Goal: Transaction & Acquisition: Book appointment/travel/reservation

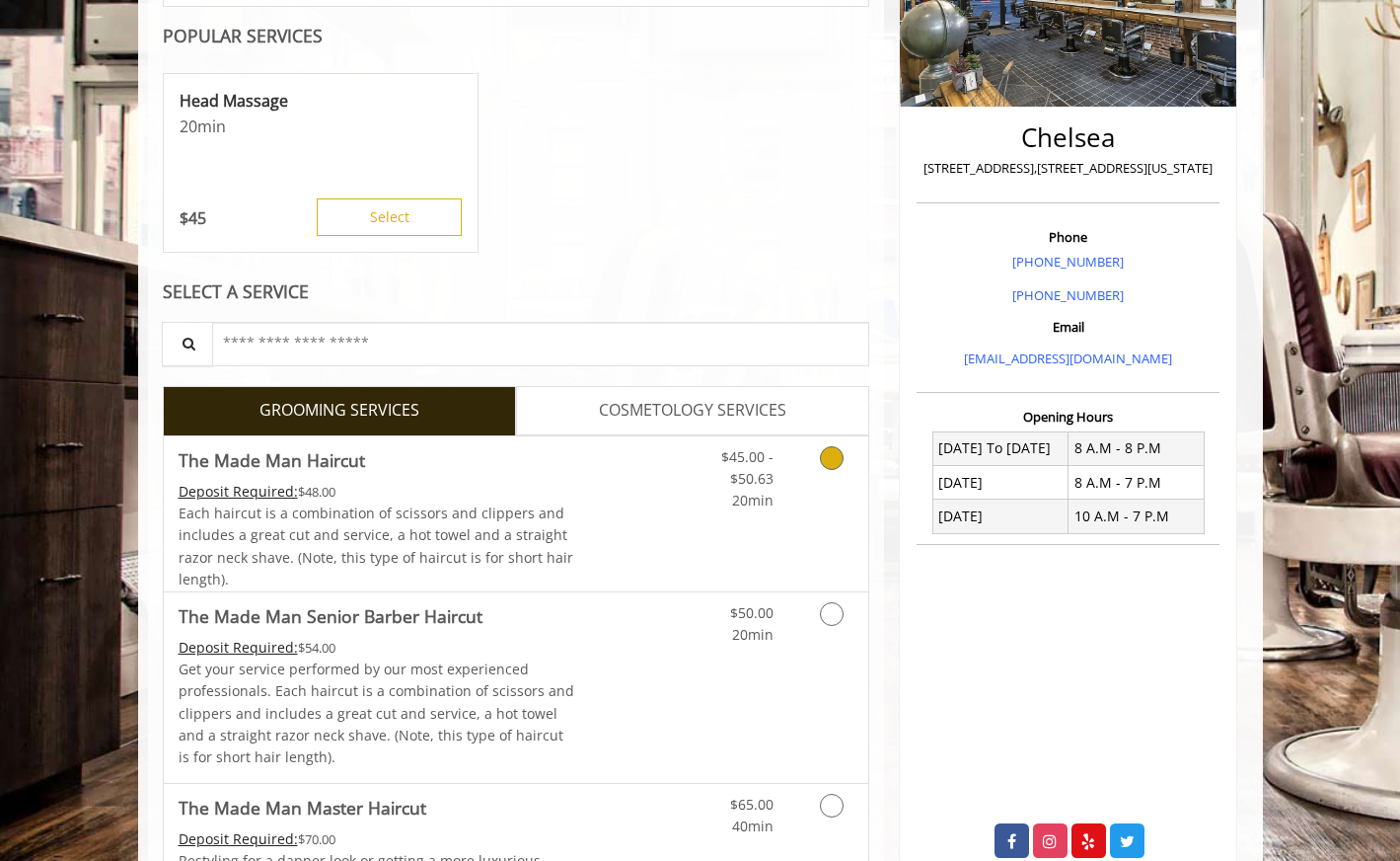
click at [661, 469] on link "Discounted Price" at bounding box center [633, 513] width 118 height 155
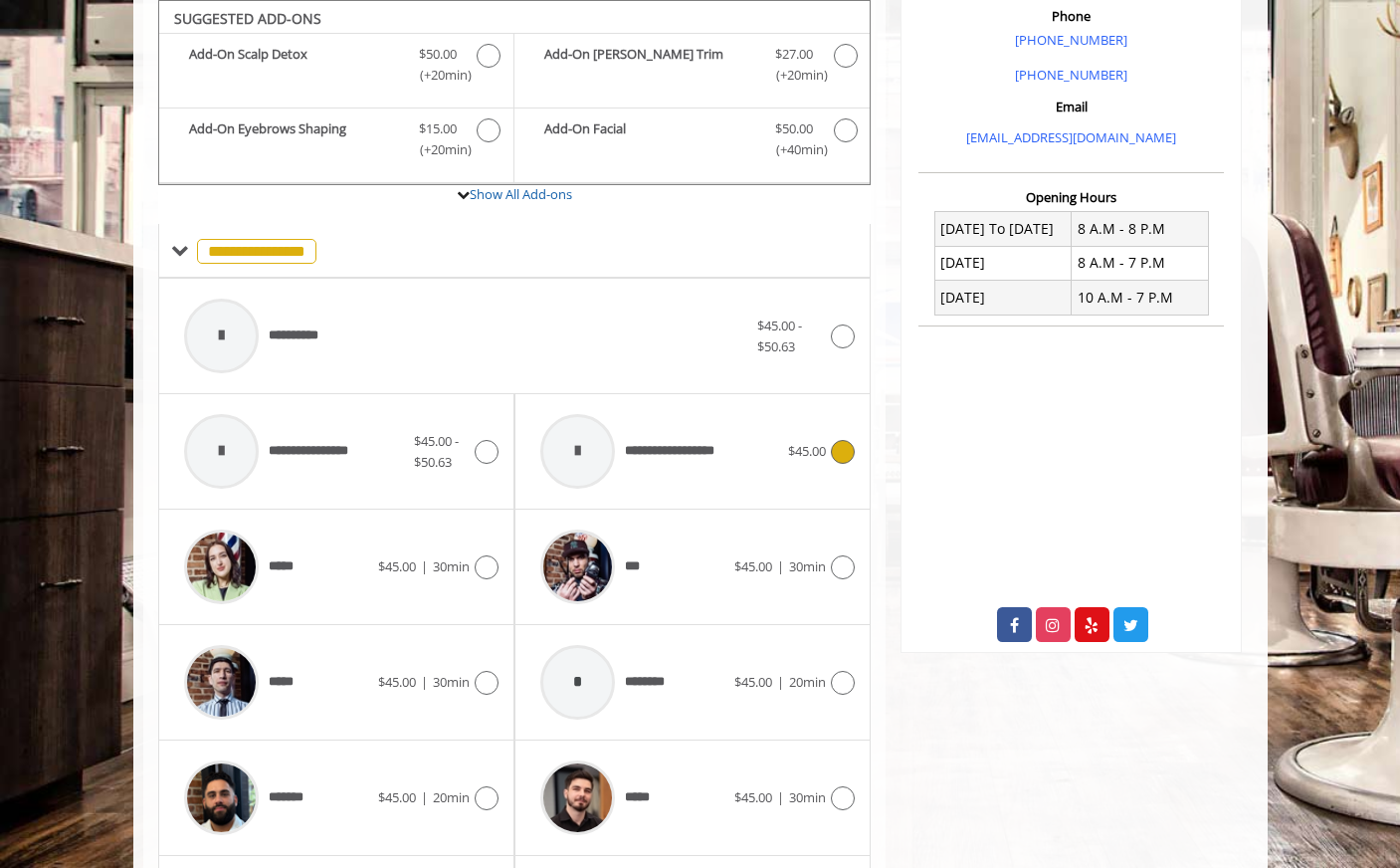
scroll to position [878, 0]
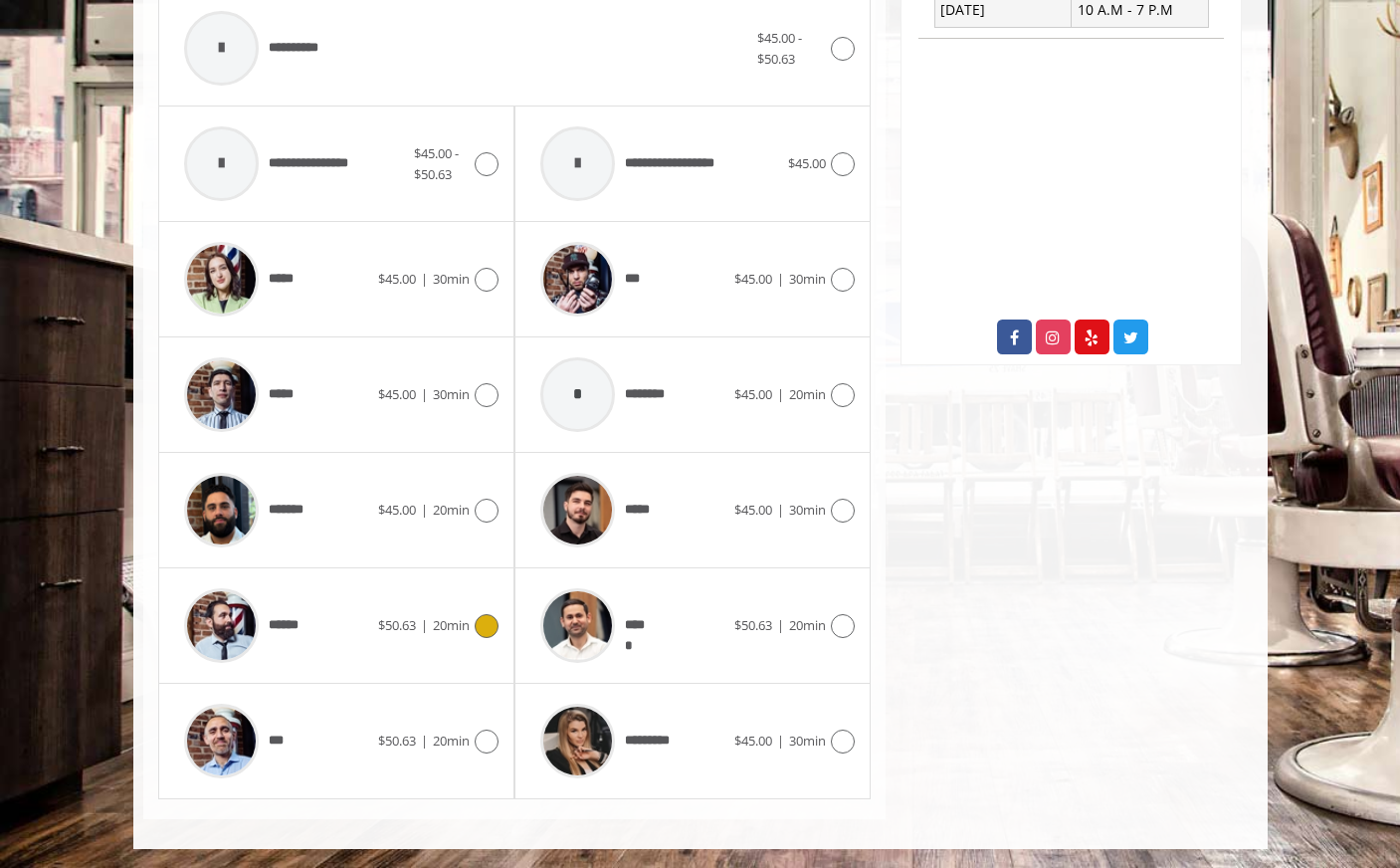
click at [387, 636] on div "$50.63 | 20min" at bounding box center [438, 626] width 121 height 24
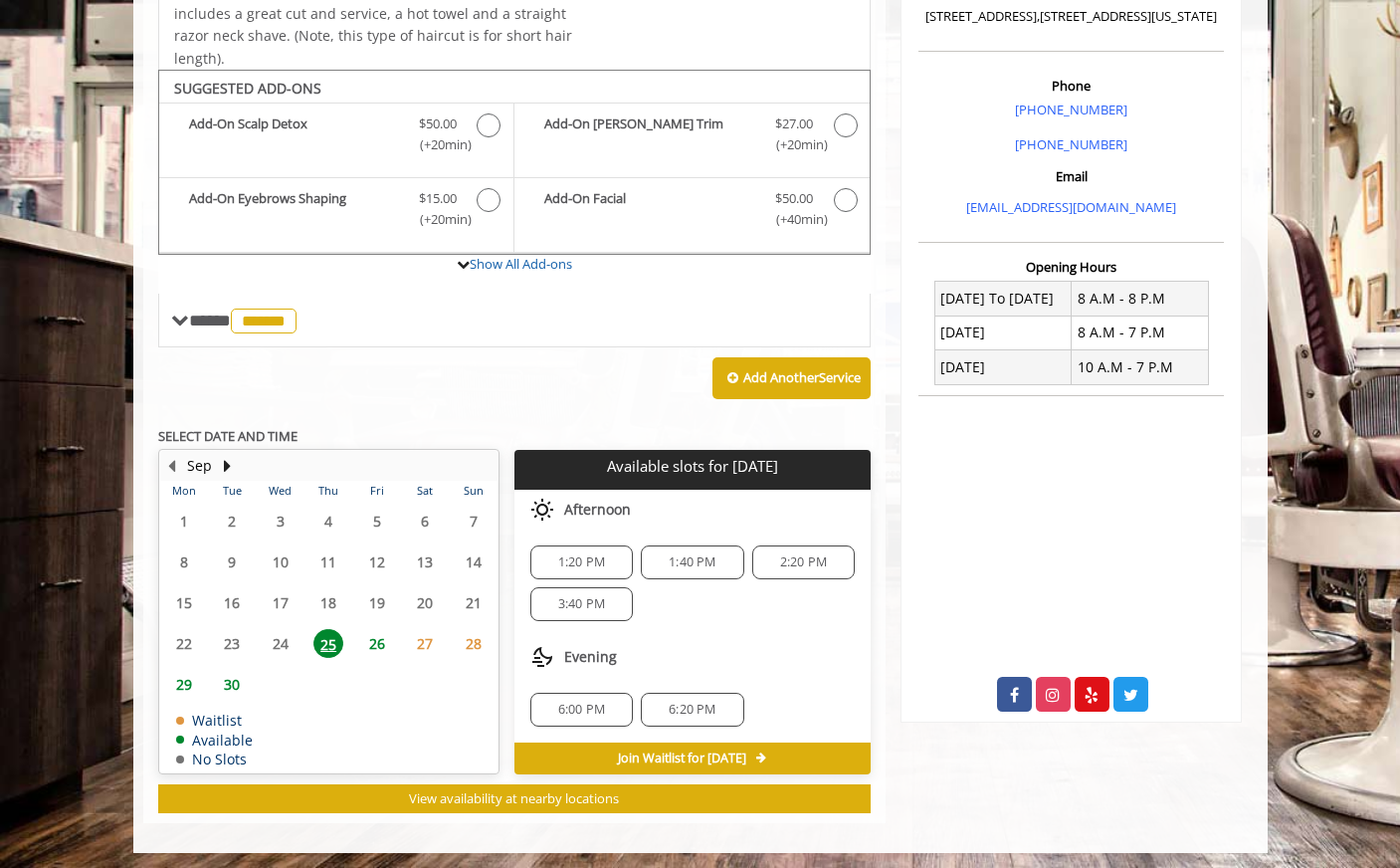
scroll to position [524, 0]
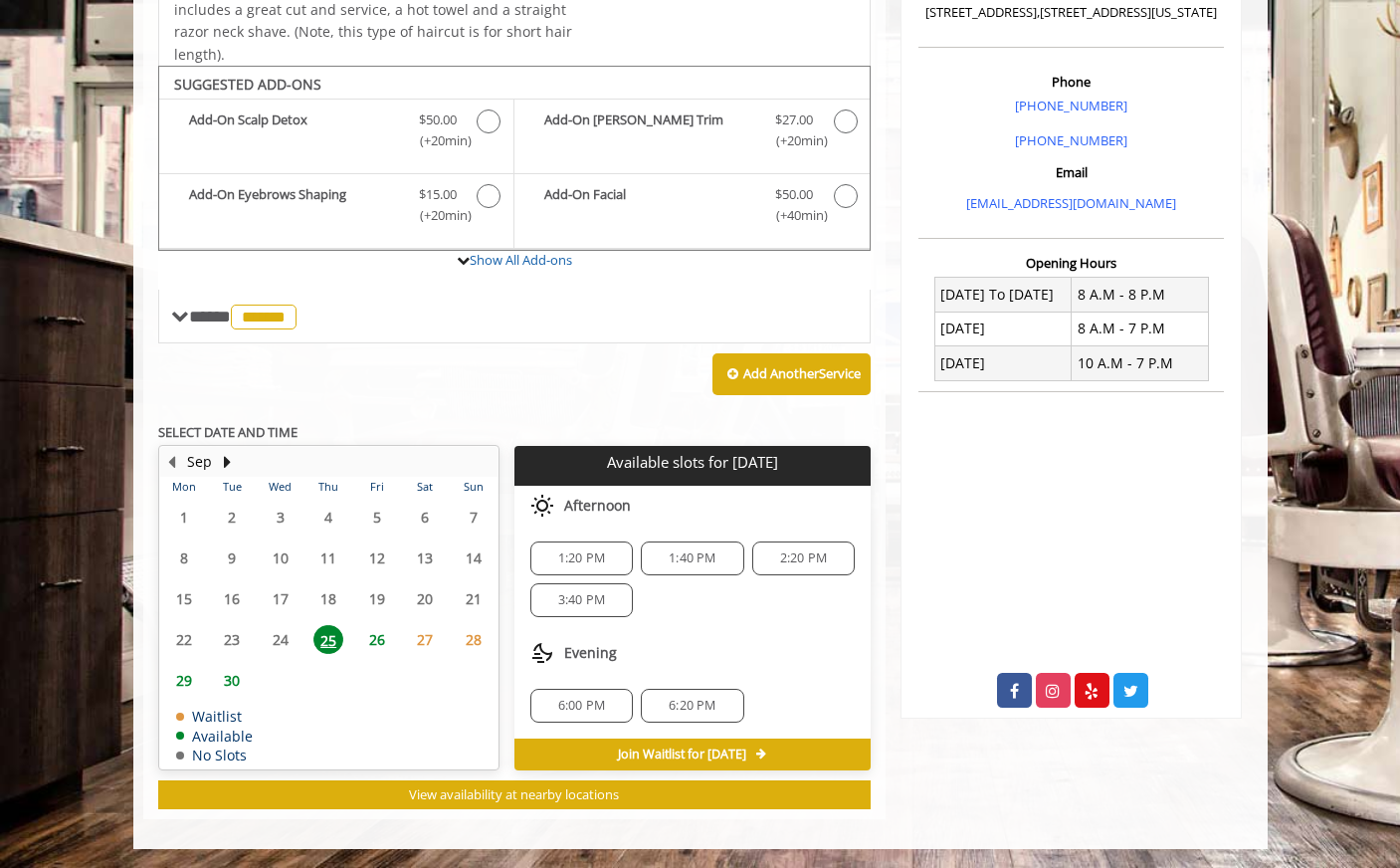
click at [590, 560] on span "1:20 PM" at bounding box center [581, 558] width 47 height 16
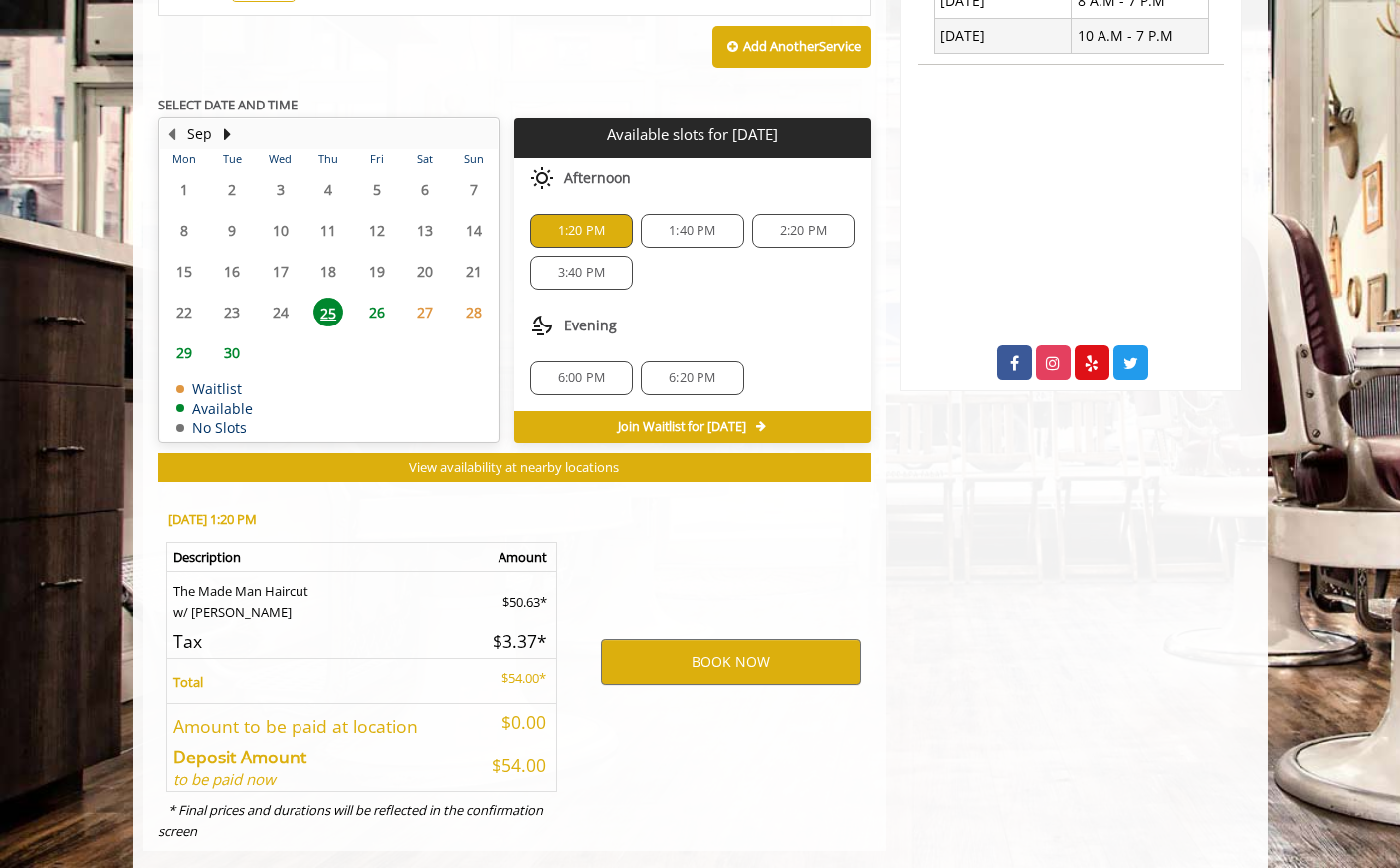
scroll to position [884, 0]
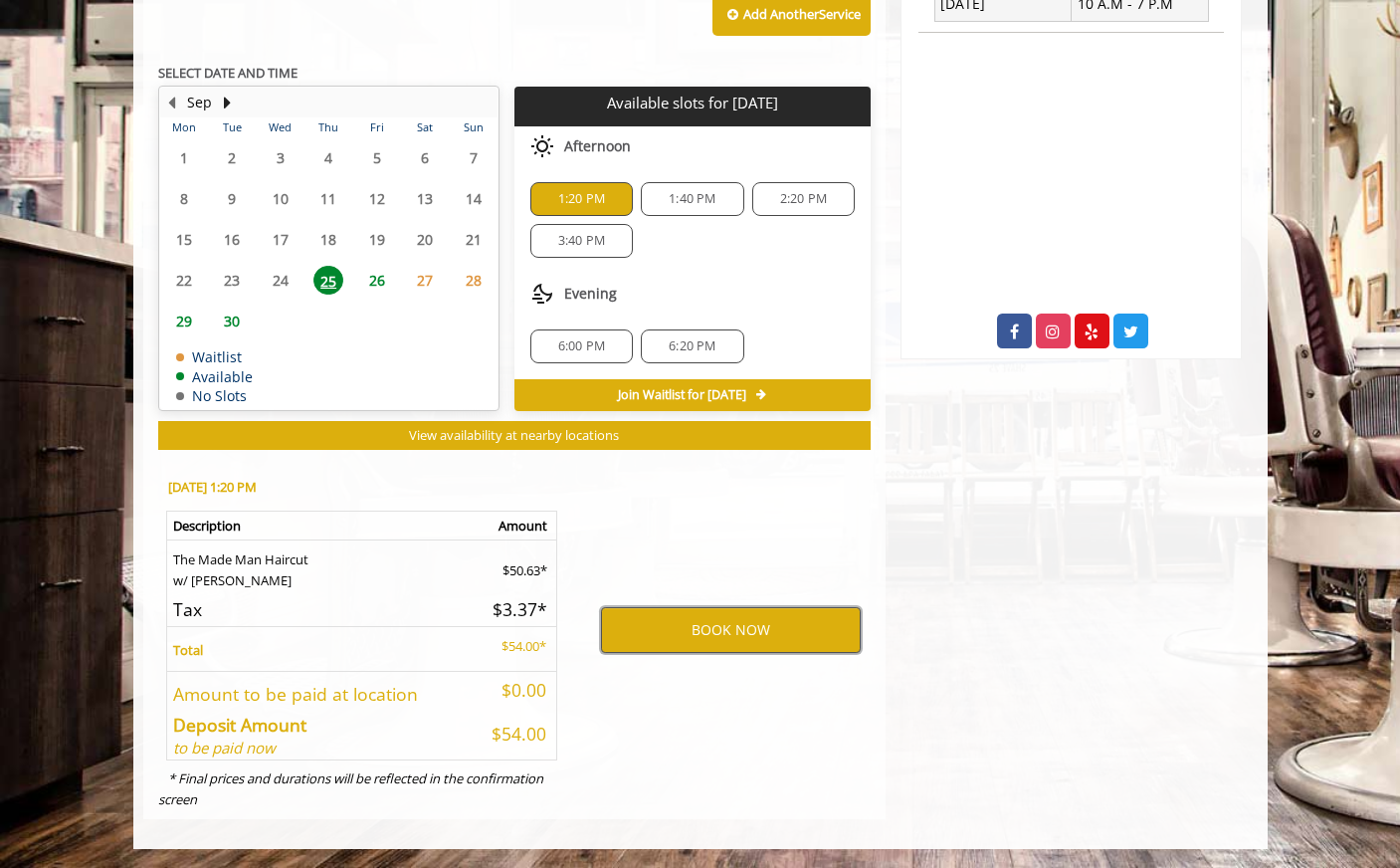
click at [727, 627] on button "BOOK NOW" at bounding box center [731, 630] width 260 height 46
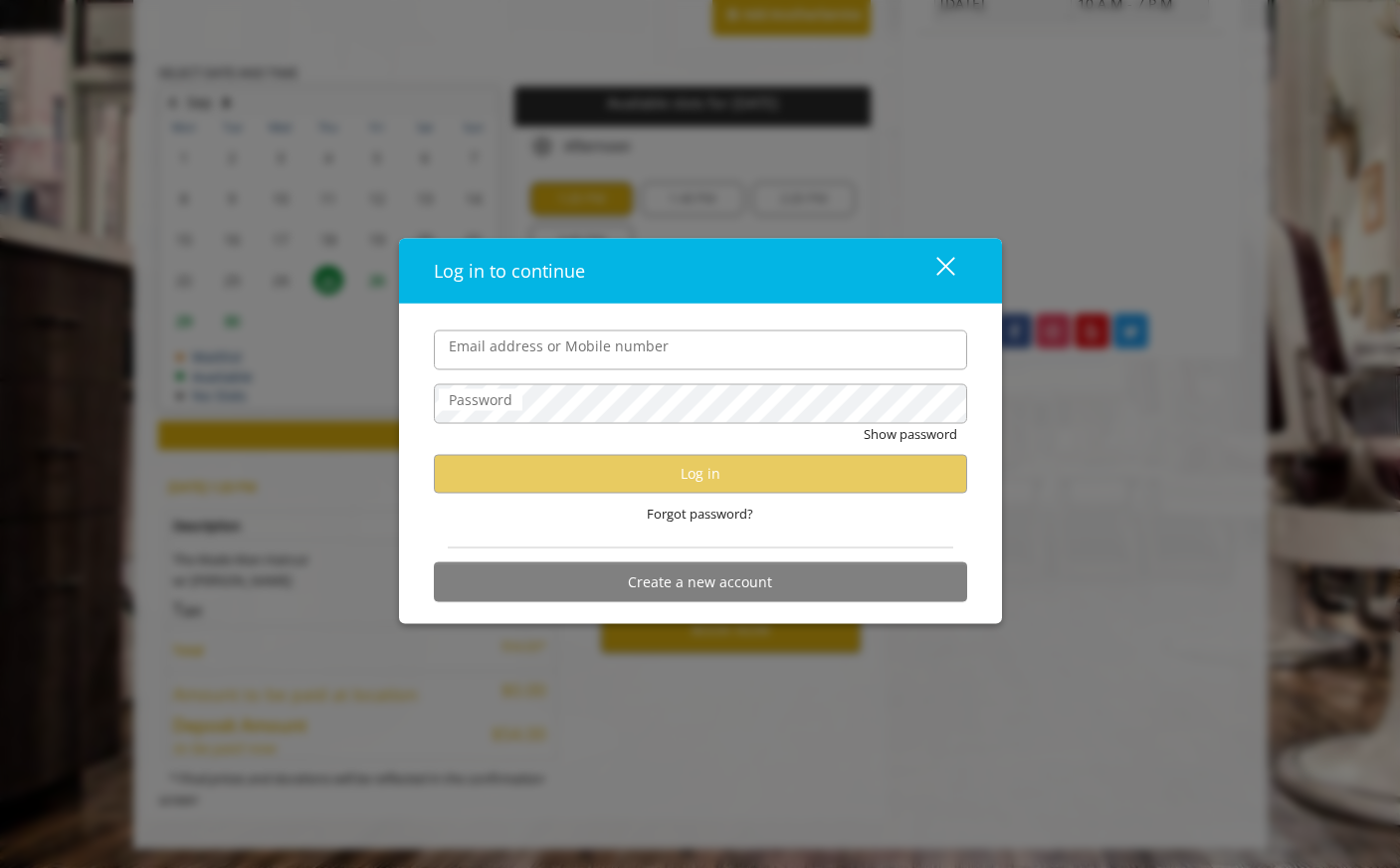
type input "**********"
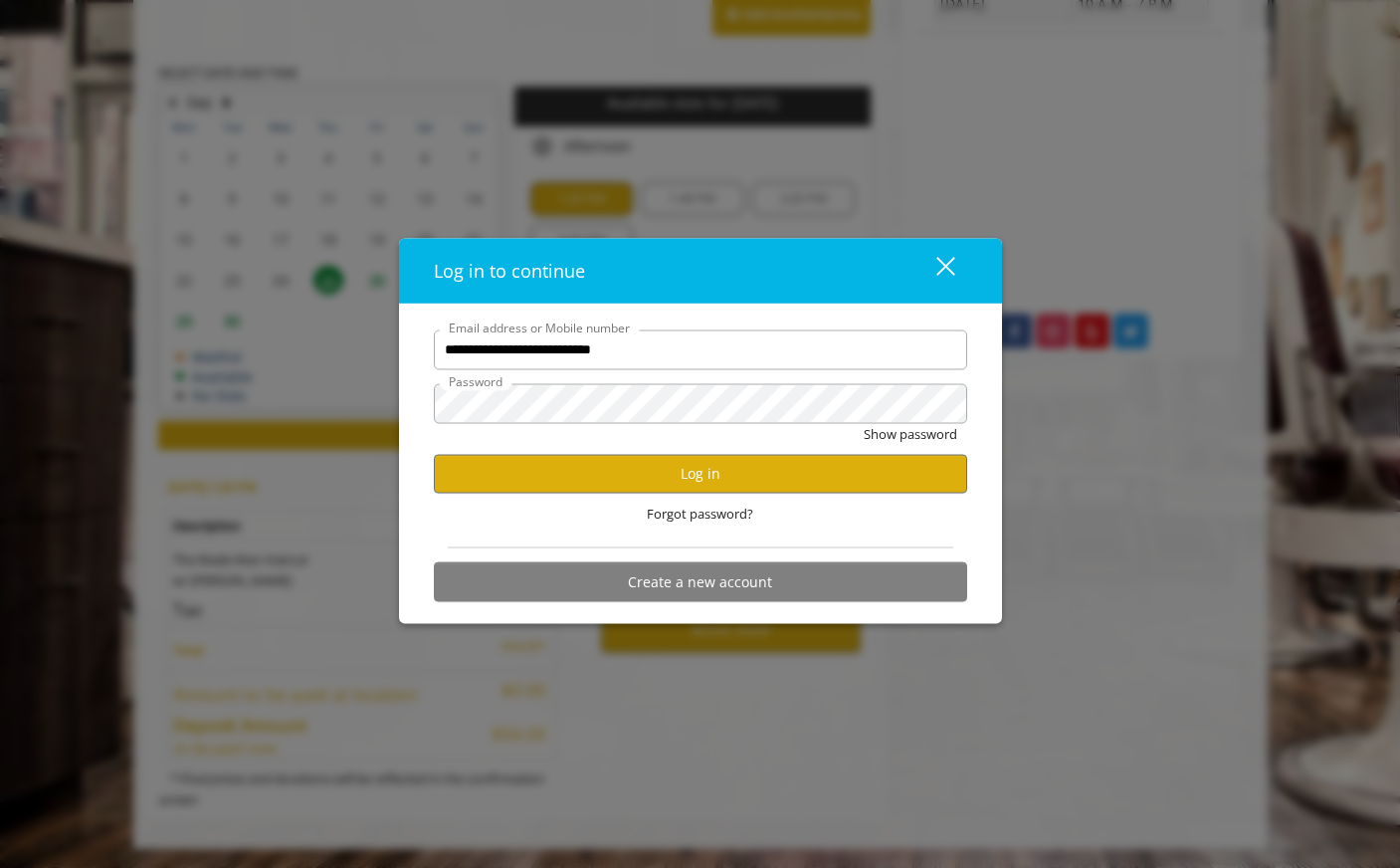
scroll to position [0, 0]
click at [706, 471] on button "Log in" at bounding box center [700, 472] width 533 height 39
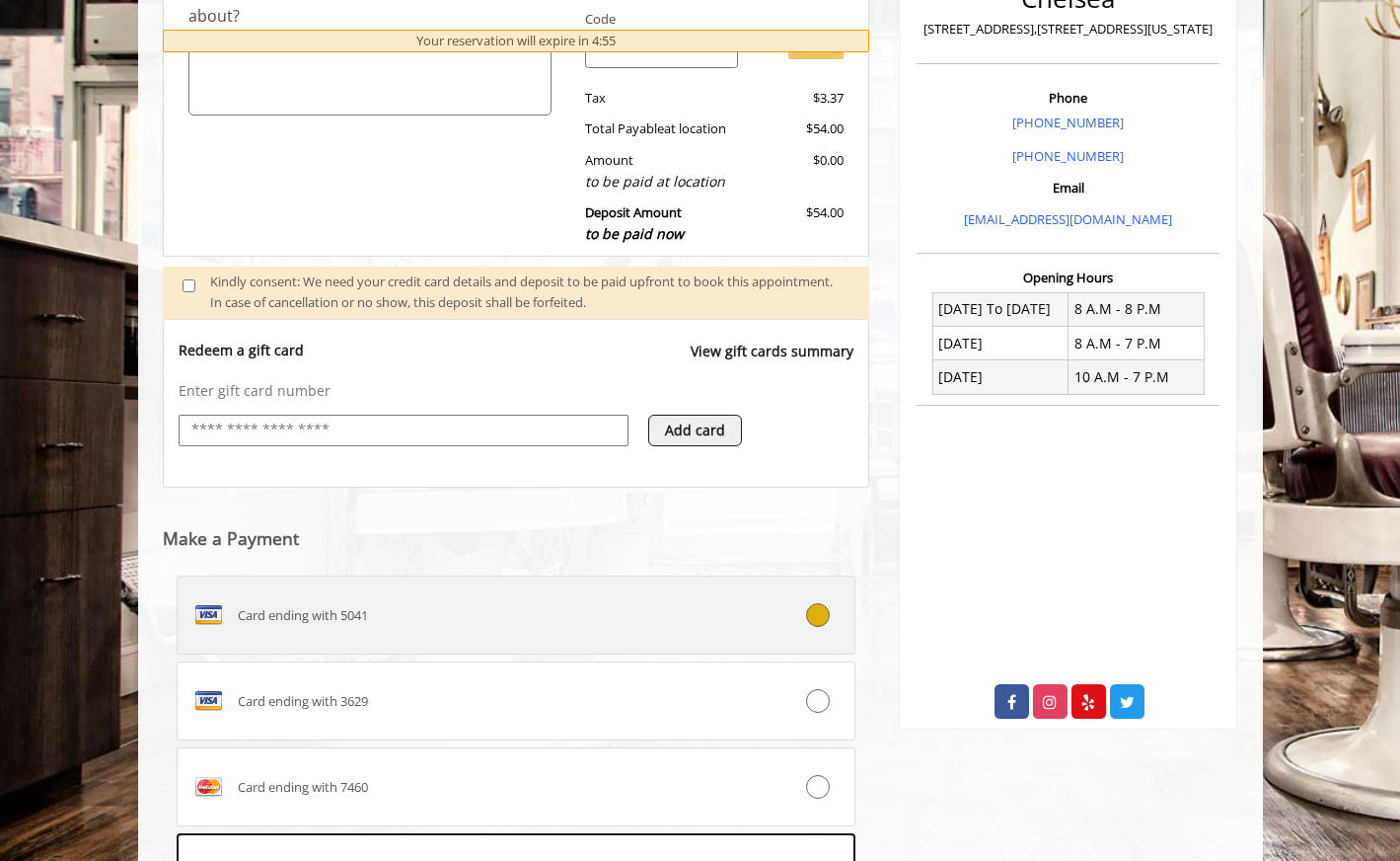
scroll to position [806, 0]
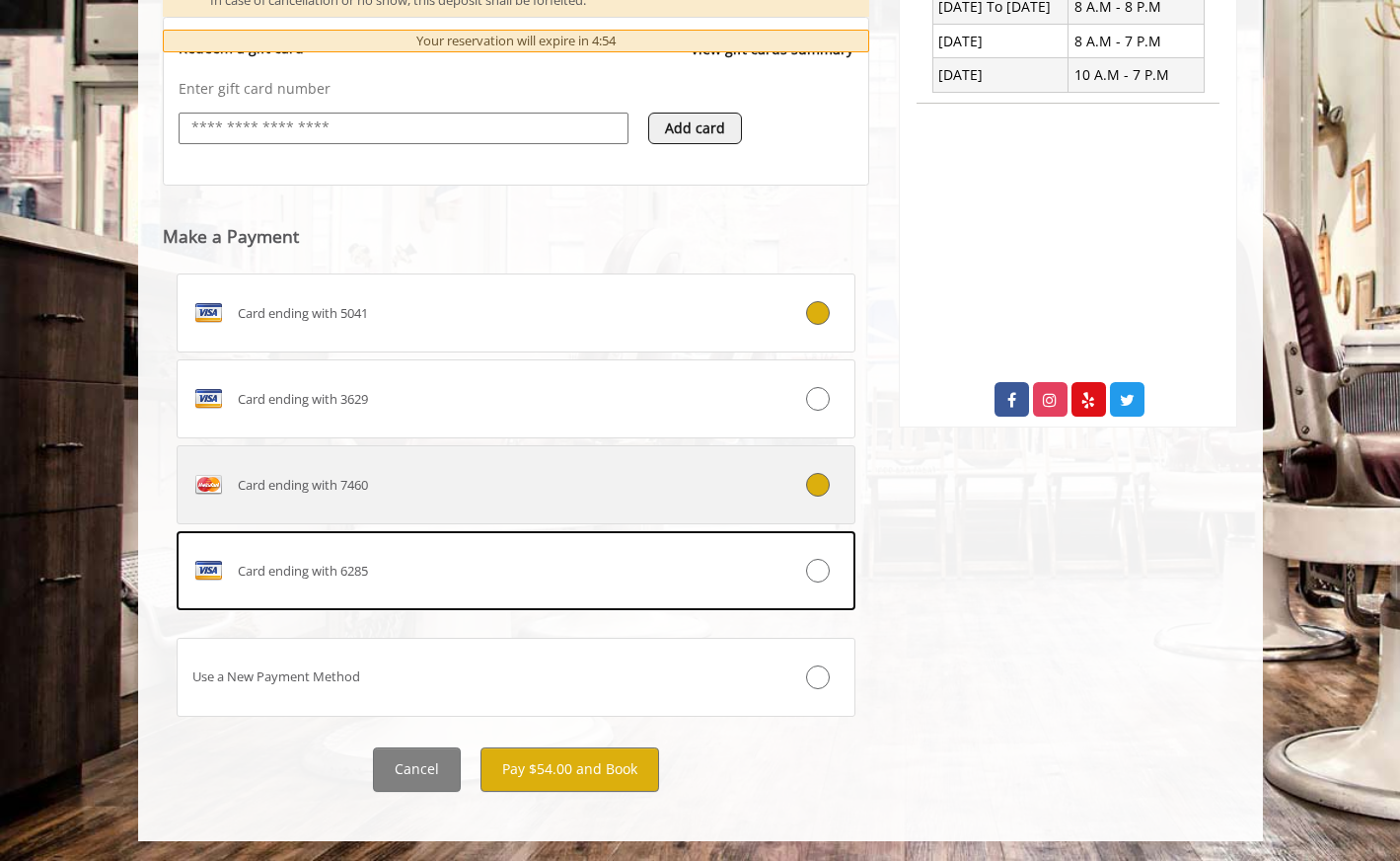
click at [612, 465] on label "Card ending with 7460" at bounding box center [516, 484] width 680 height 79
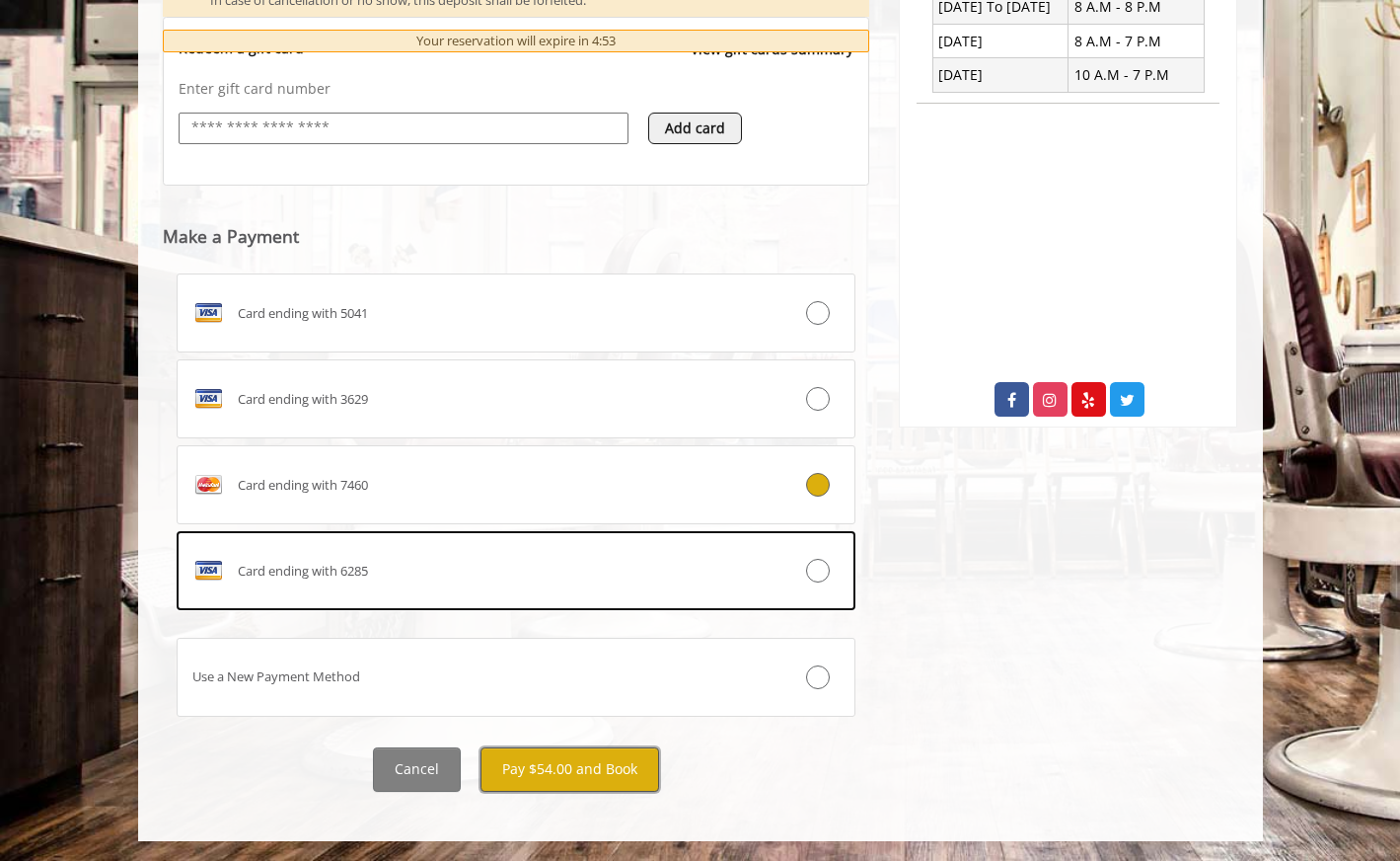
click at [565, 759] on button "Pay $54.00 and Book" at bounding box center [570, 769] width 178 height 45
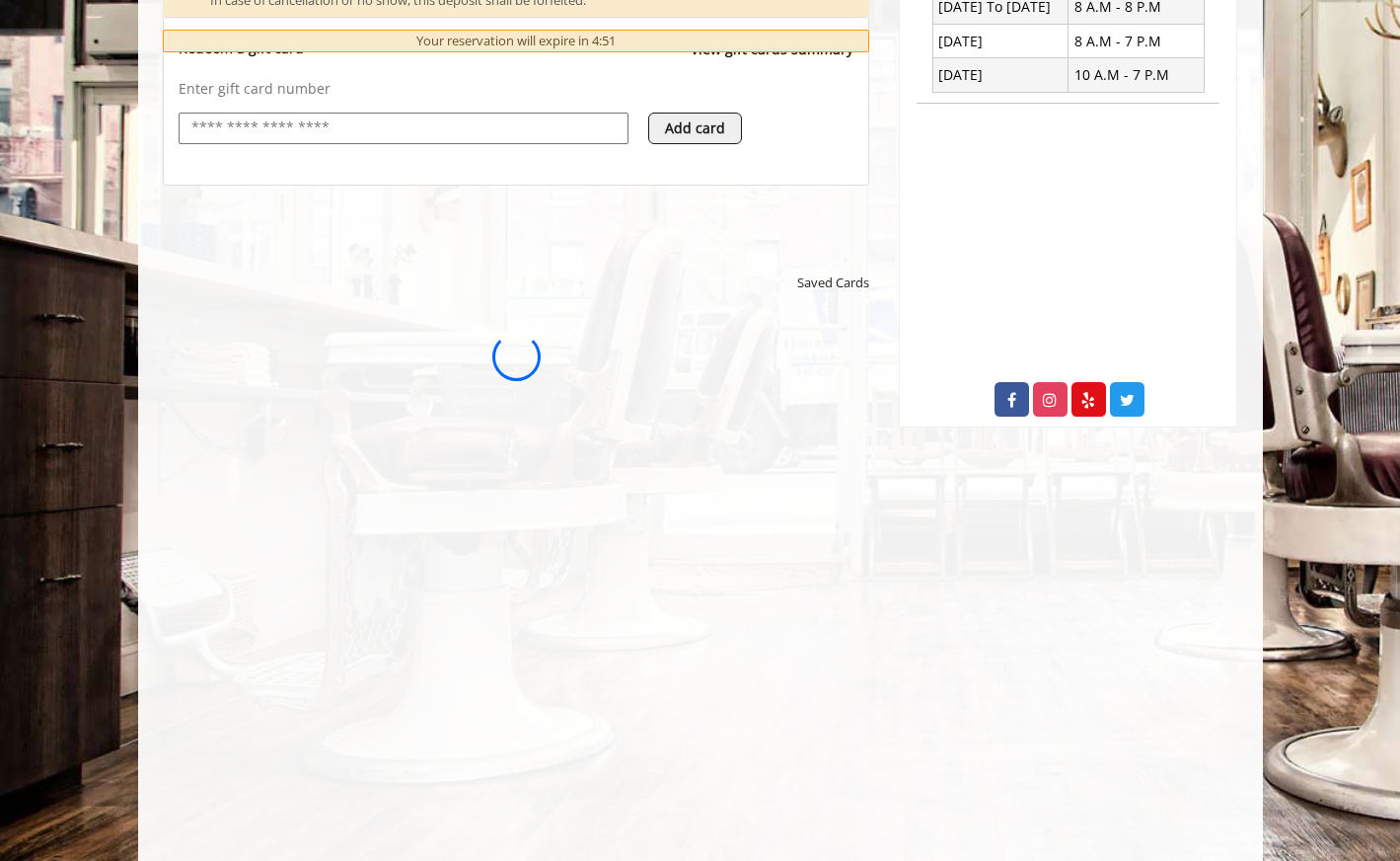
scroll to position [0, 0]
